Goal: Task Accomplishment & Management: Use online tool/utility

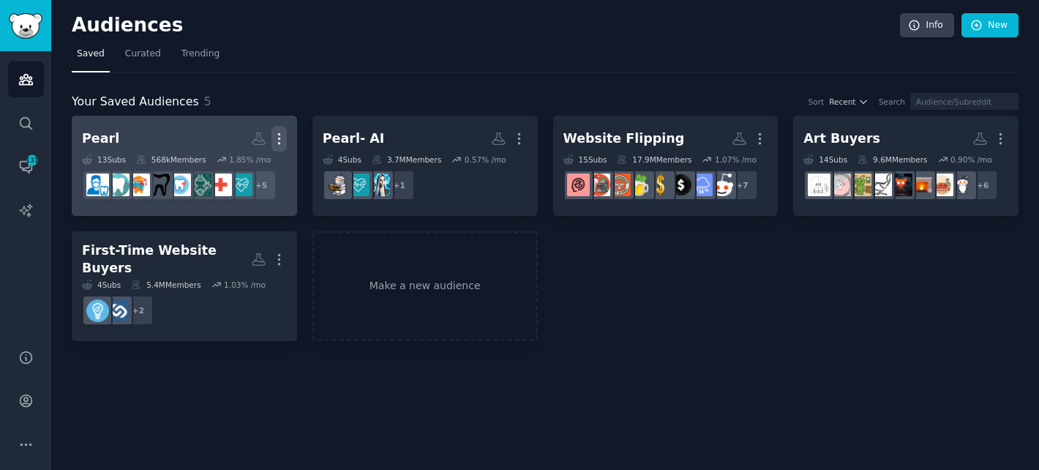
click at [283, 135] on icon "button" at bounding box center [278, 138] width 15 height 15
click at [147, 141] on h2 "Pearl More View Delete" at bounding box center [184, 139] width 205 height 26
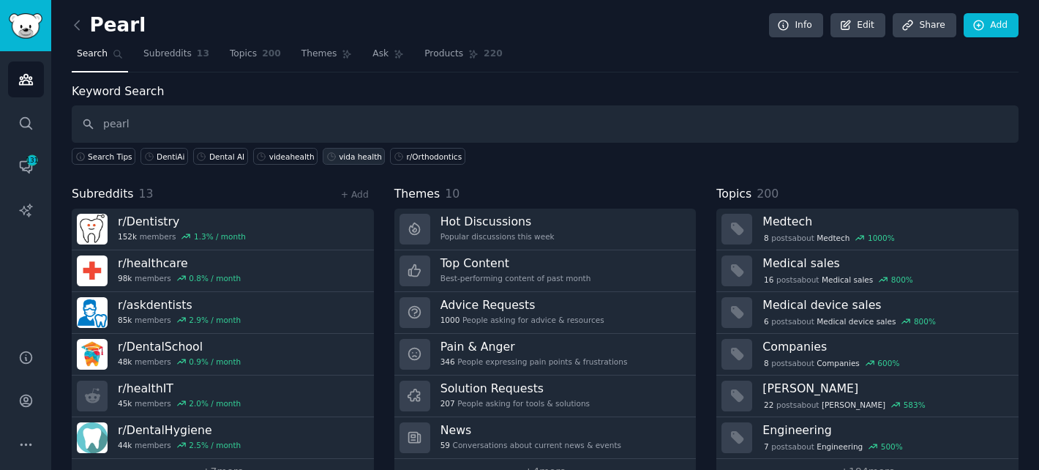
type input "pearl"
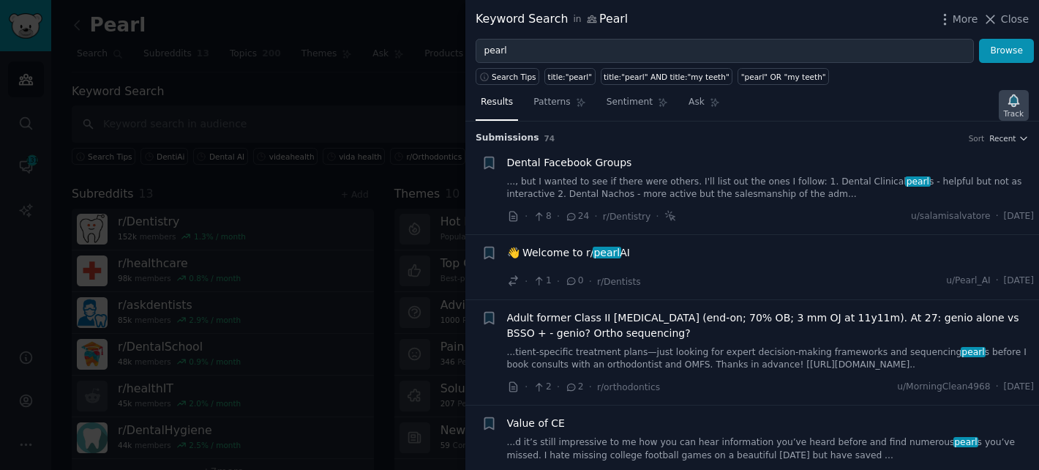
click at [1020, 108] on div "Track" at bounding box center [1014, 113] width 20 height 10
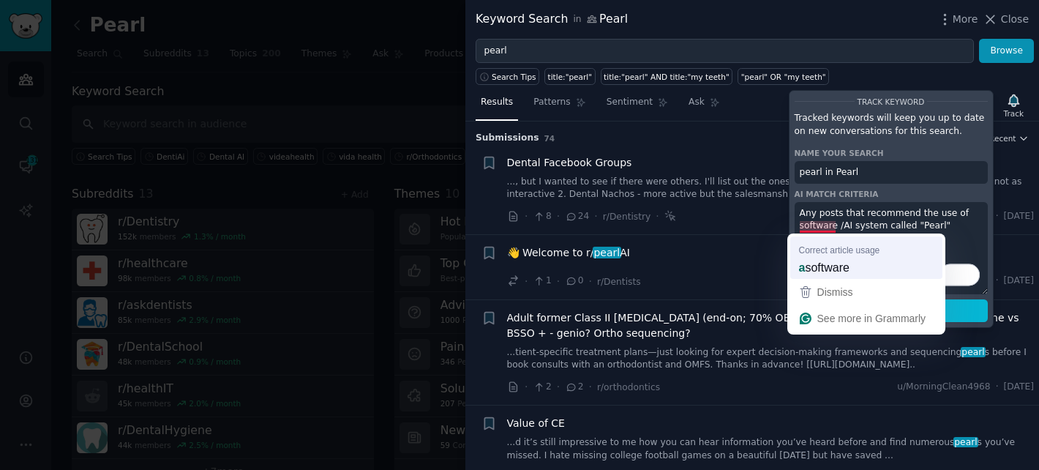
type textarea "Any posts that recommend the use of a software /AI system called "Pearl""
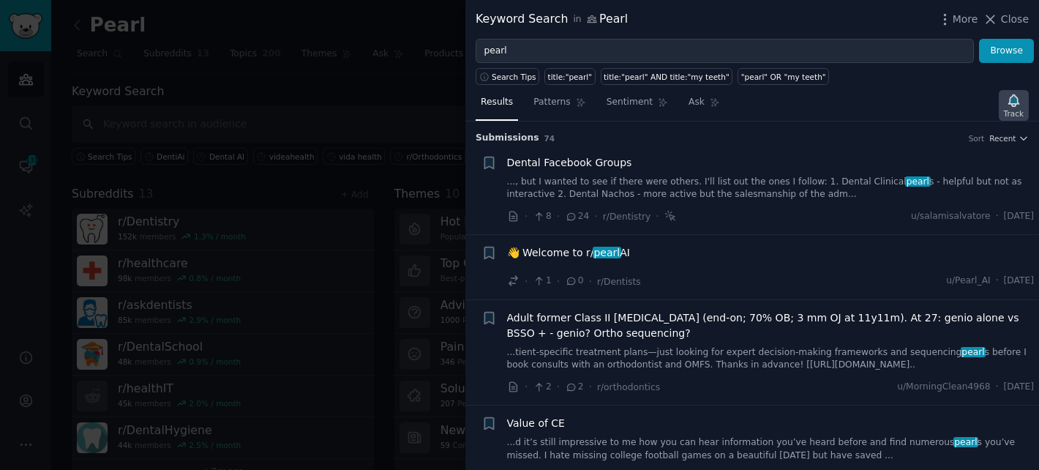
click at [1014, 105] on icon "button" at bounding box center [1013, 100] width 10 height 12
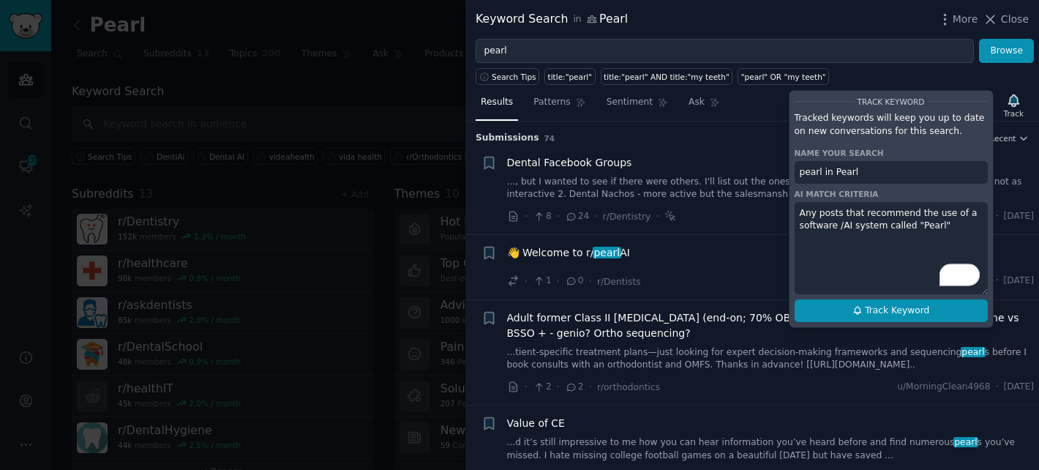
click at [862, 311] on button "Track Keyword" at bounding box center [890, 310] width 193 height 23
type input "pearl in Pearl"
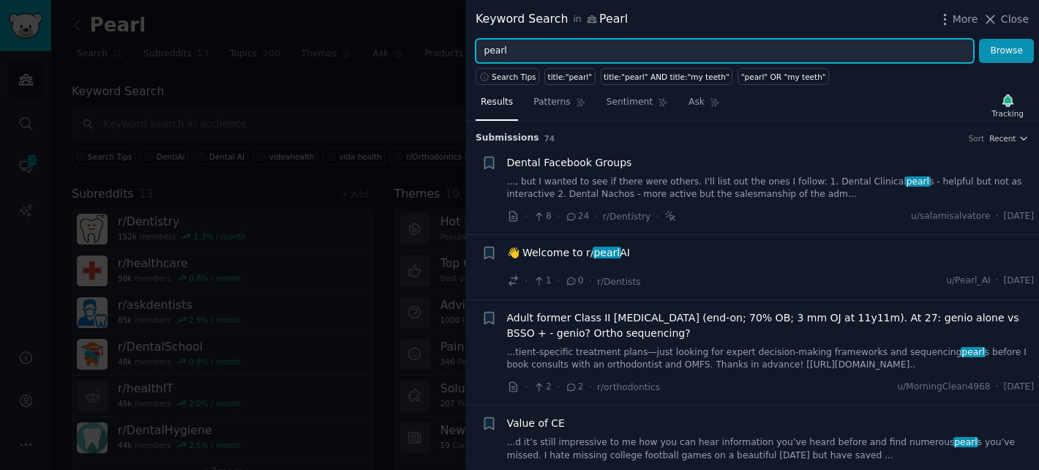
click at [606, 50] on input "pearl" at bounding box center [724, 51] width 498 height 25
drag, startPoint x: 606, startPoint y: 50, endPoint x: 422, endPoint y: 50, distance: 184.3
click at [422, 50] on div "Keyword Search in Pearl More Close pearl Browse Search Tips title:"pearl" title…" at bounding box center [519, 235] width 1039 height 470
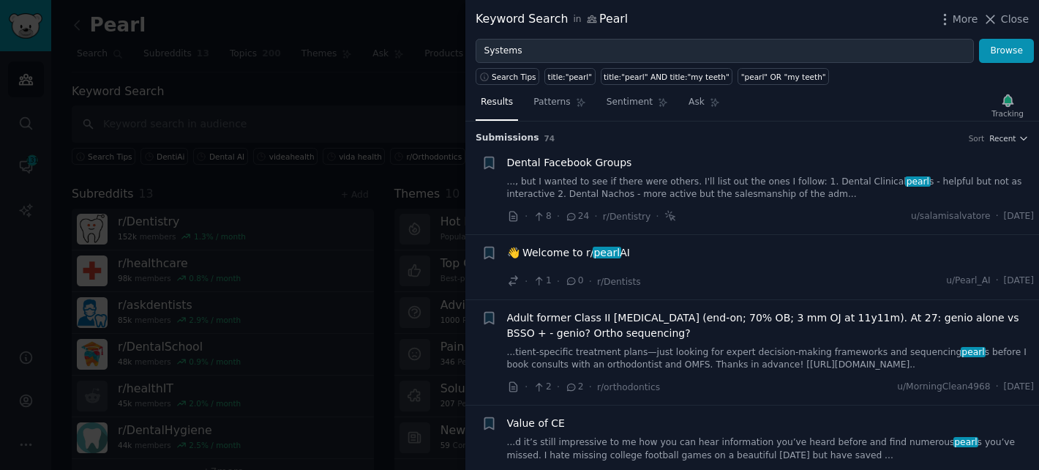
click at [986, 64] on div "Search Tips title:"pearl" title:"pearl" AND title:"my teeth" "pearl" OR "my tee…" at bounding box center [751, 74] width 573 height 22
click at [1006, 53] on button "Browse" at bounding box center [1006, 51] width 55 height 25
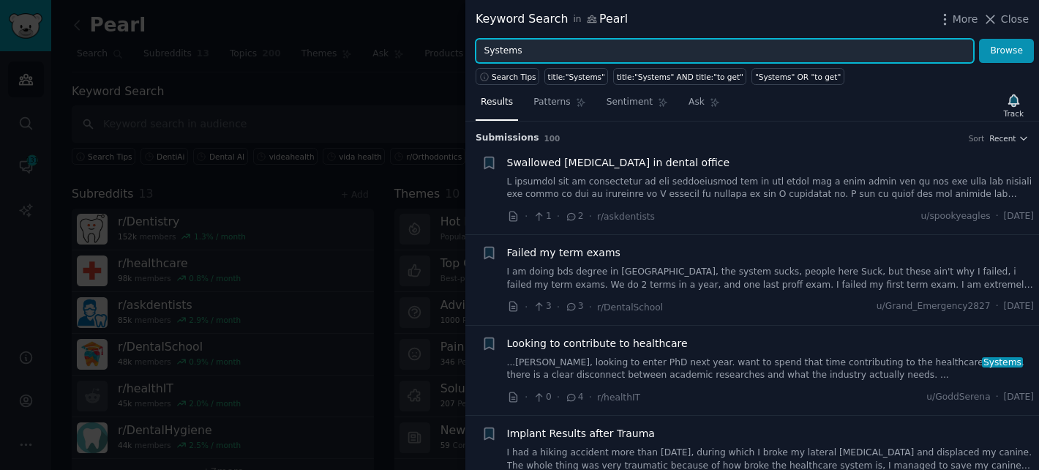
drag, startPoint x: 554, startPoint y: 51, endPoint x: 460, endPoint y: 45, distance: 93.9
click at [460, 45] on div "Keyword Search in Pearl More Close Systems Browse Search Tips title:"Systems" t…" at bounding box center [519, 235] width 1039 height 470
type input "AI"
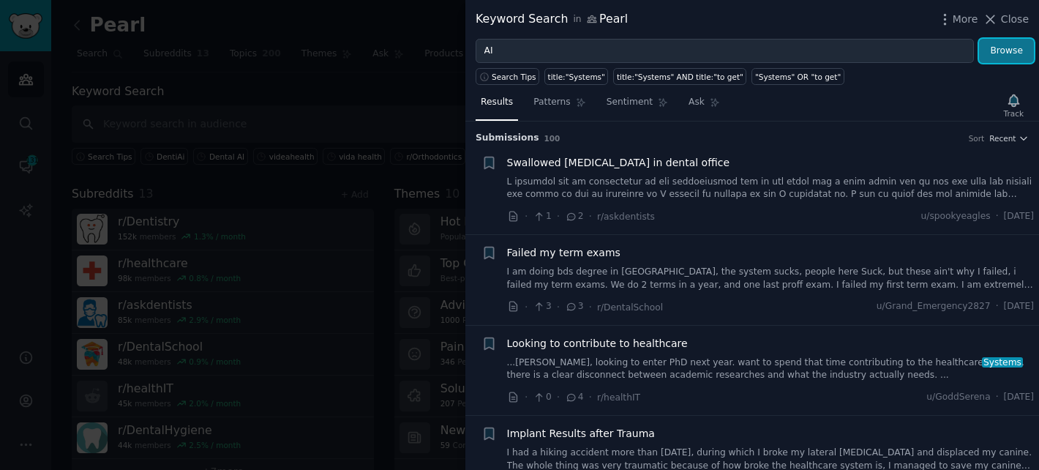
click at [998, 55] on button "Browse" at bounding box center [1006, 51] width 55 height 25
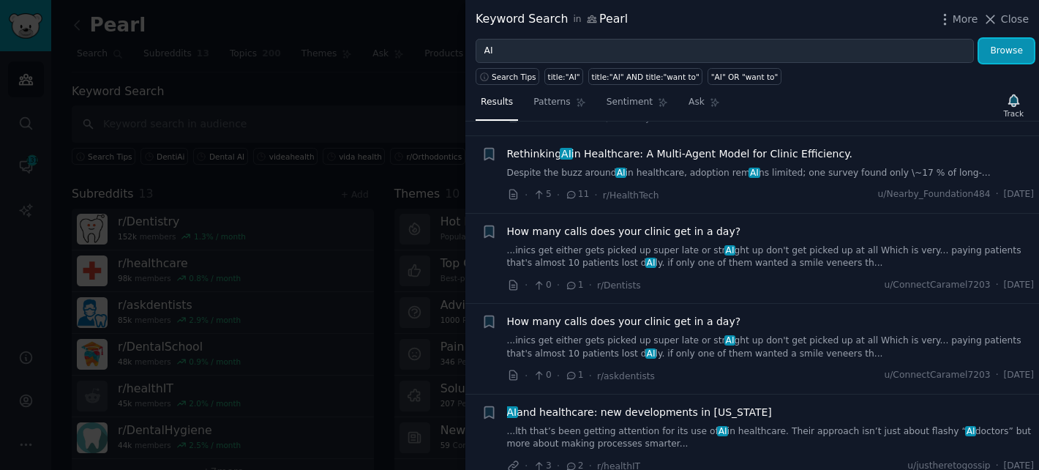
scroll to position [404, 0]
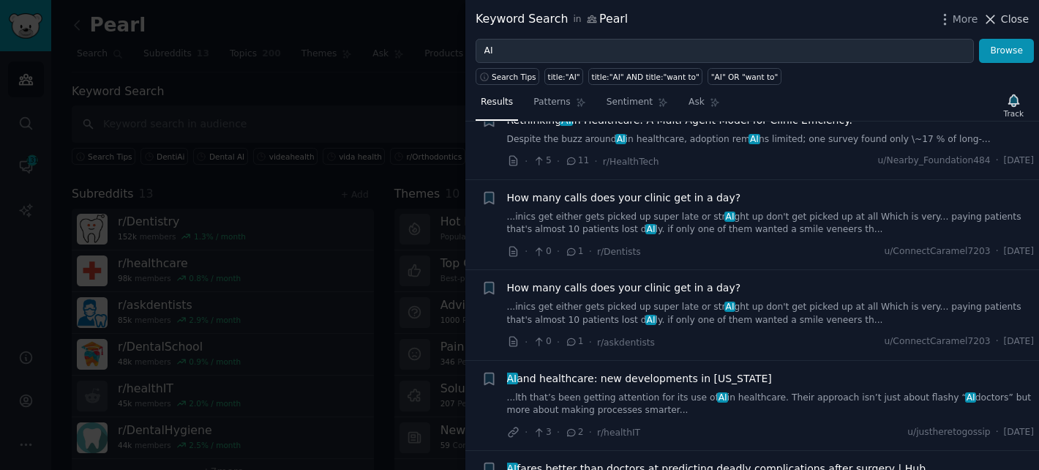
click at [1017, 15] on span "Close" at bounding box center [1015, 19] width 28 height 15
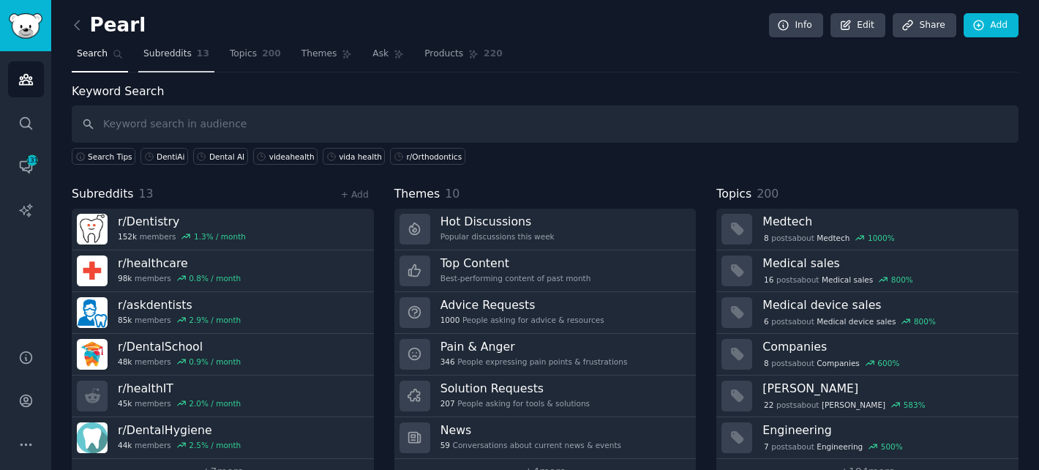
click at [172, 59] on span "Subreddits" at bounding box center [167, 54] width 48 height 13
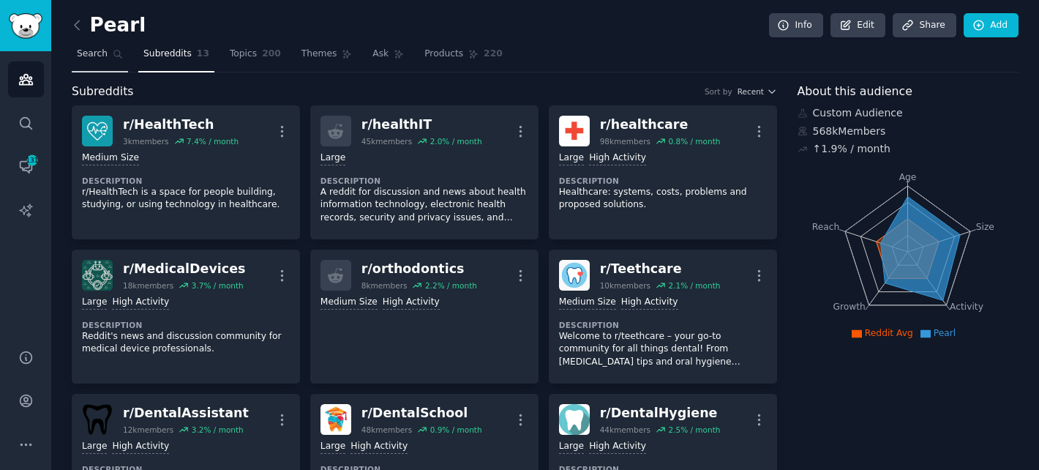
click at [98, 63] on link "Search" at bounding box center [100, 57] width 56 height 30
